Goal: Find specific page/section: Find specific page/section

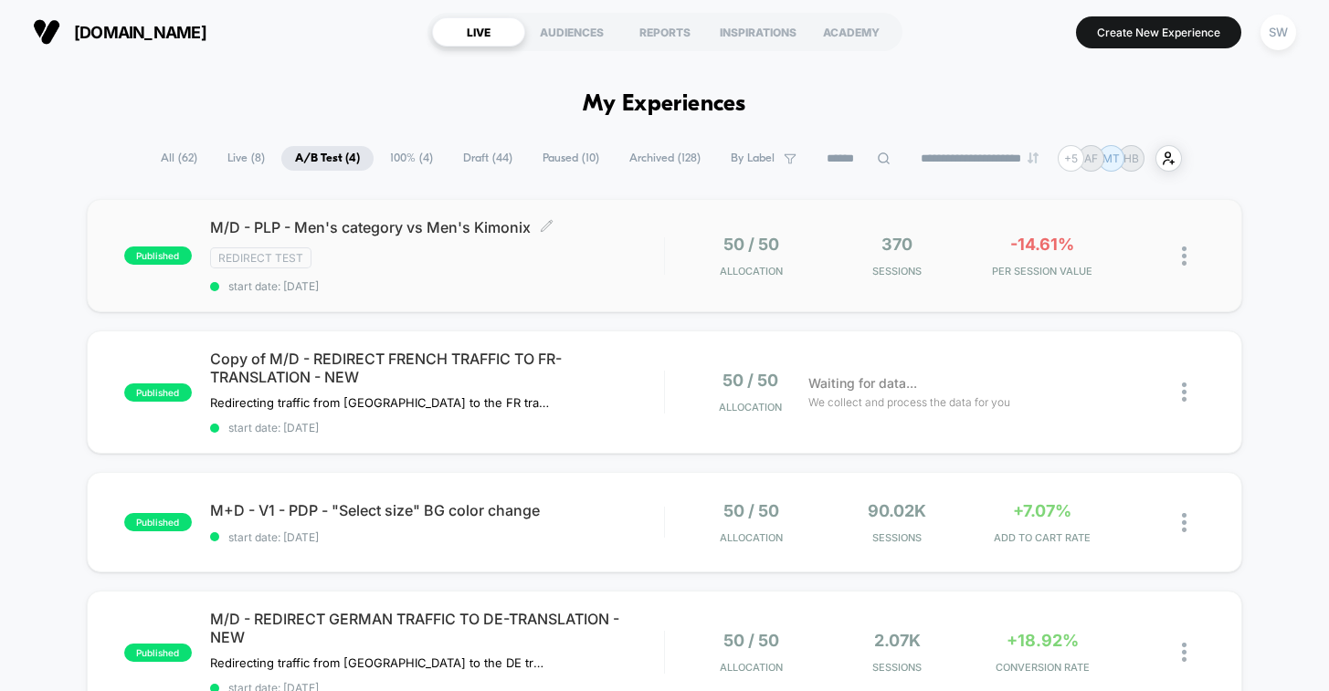
click at [649, 267] on div "Redirect Test" at bounding box center [437, 258] width 454 height 21
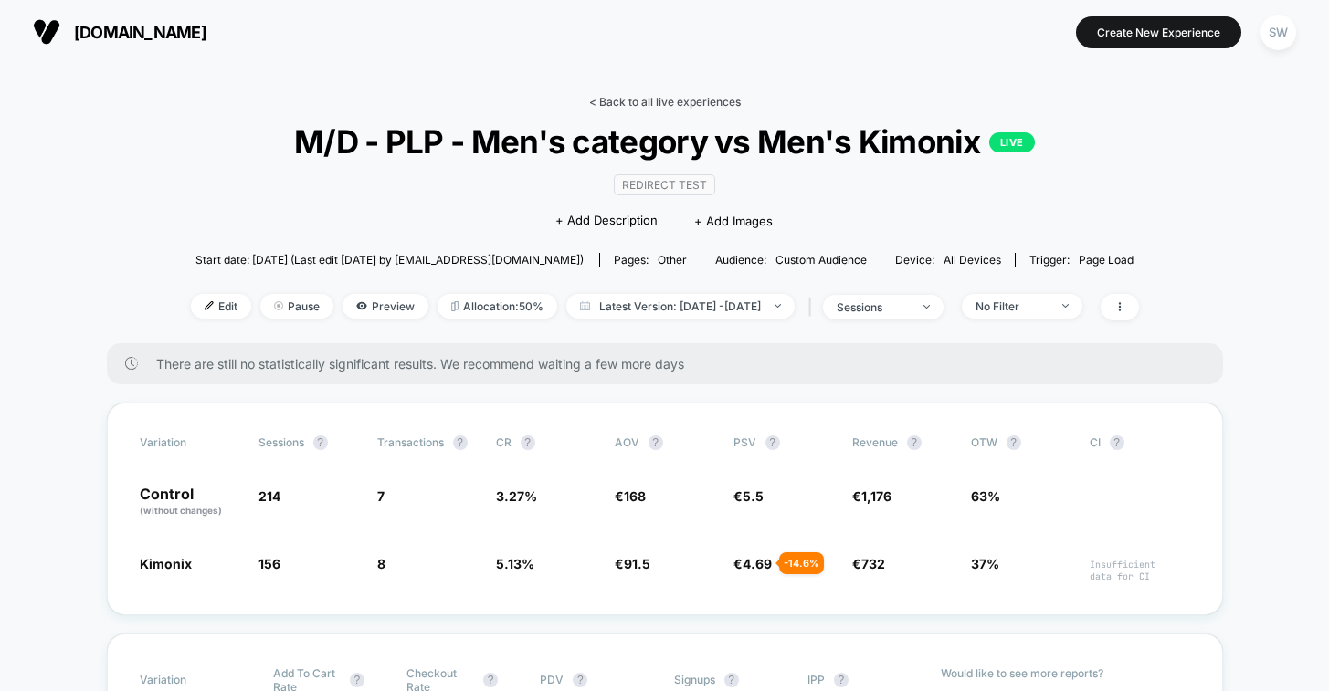
click at [681, 102] on link "< Back to all live experiences" at bounding box center [665, 102] width 152 height 14
